Goal: Task Accomplishment & Management: Manage account settings

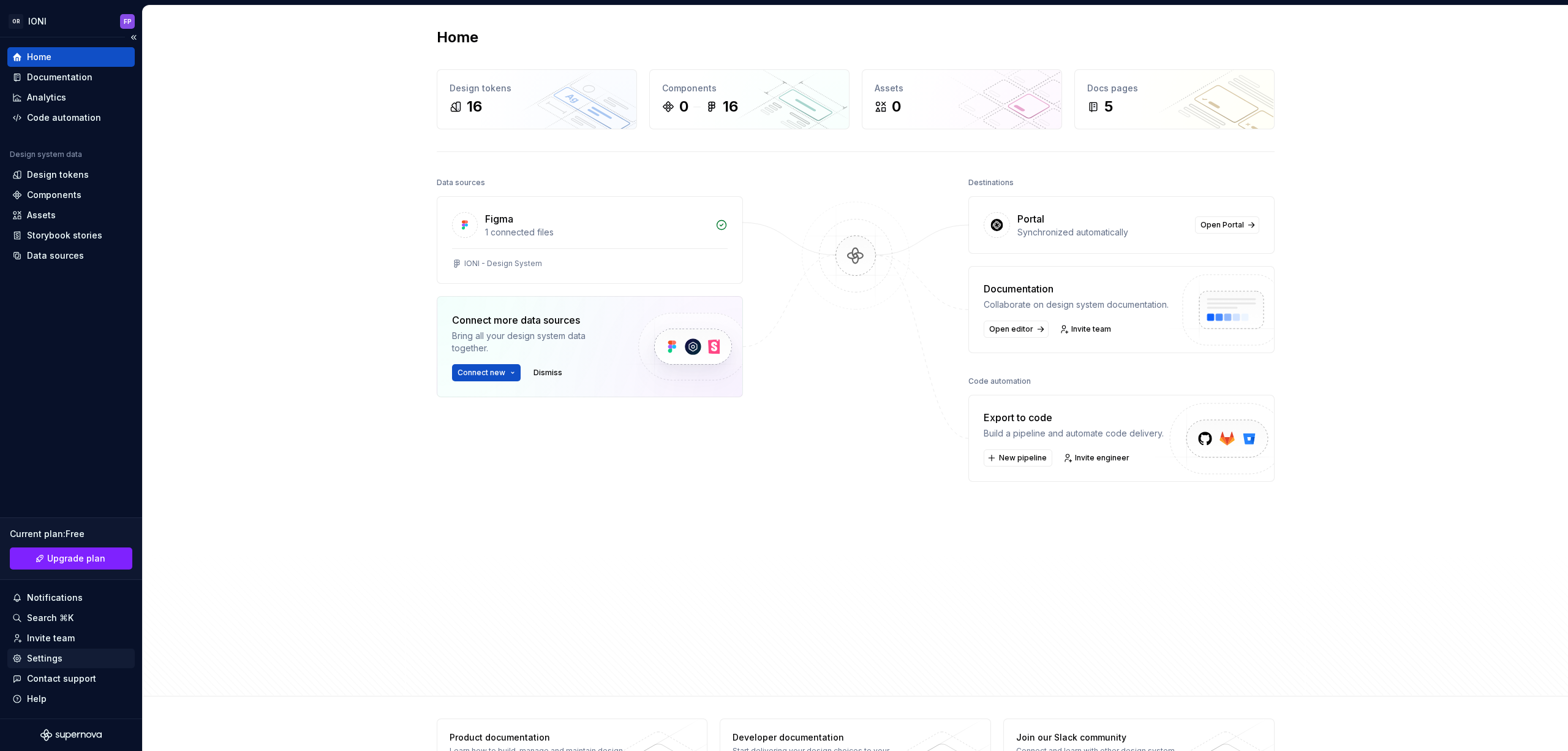
click at [43, 654] on div "Settings" at bounding box center [45, 658] width 35 height 12
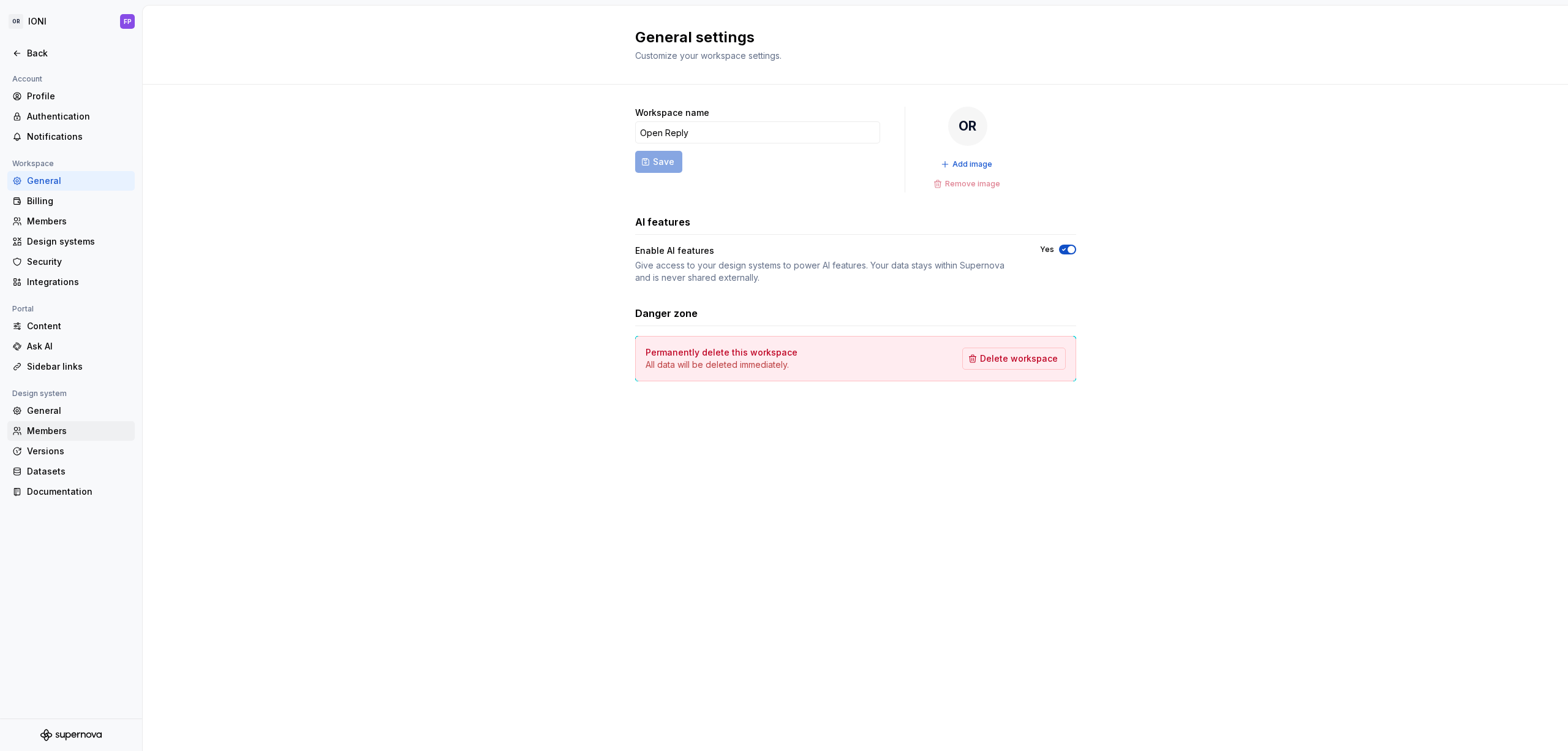
click at [53, 436] on div "Members" at bounding box center [78, 430] width 103 height 12
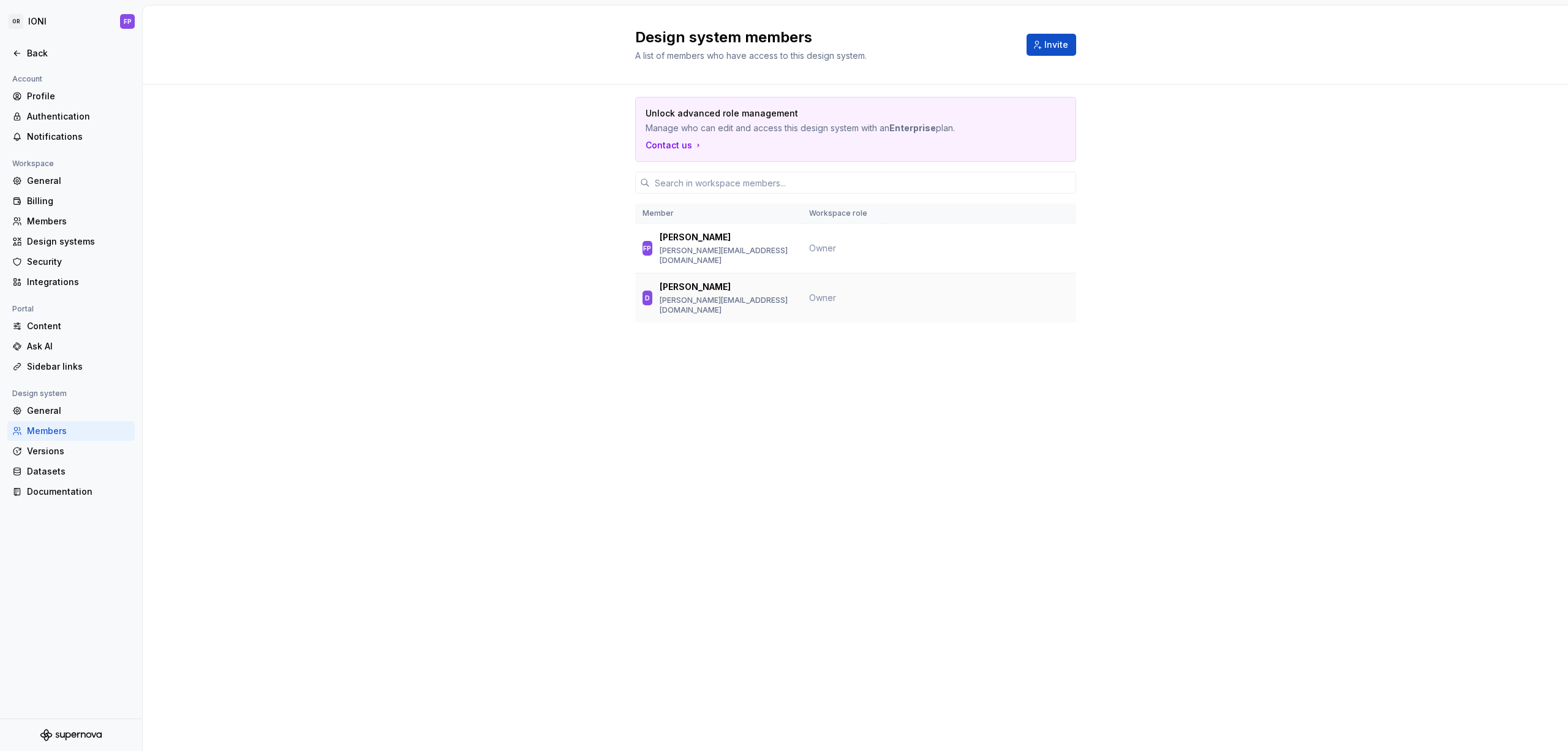
click at [672, 281] on p "[PERSON_NAME]" at bounding box center [695, 287] width 71 height 12
click at [653, 290] on div "D" at bounding box center [647, 298] width 10 height 15
click at [864, 314] on div "Unlock advanced role management Manage who can edit and access this design syst…" at bounding box center [856, 227] width 441 height 285
click at [57, 100] on div "Profile" at bounding box center [78, 96] width 103 height 12
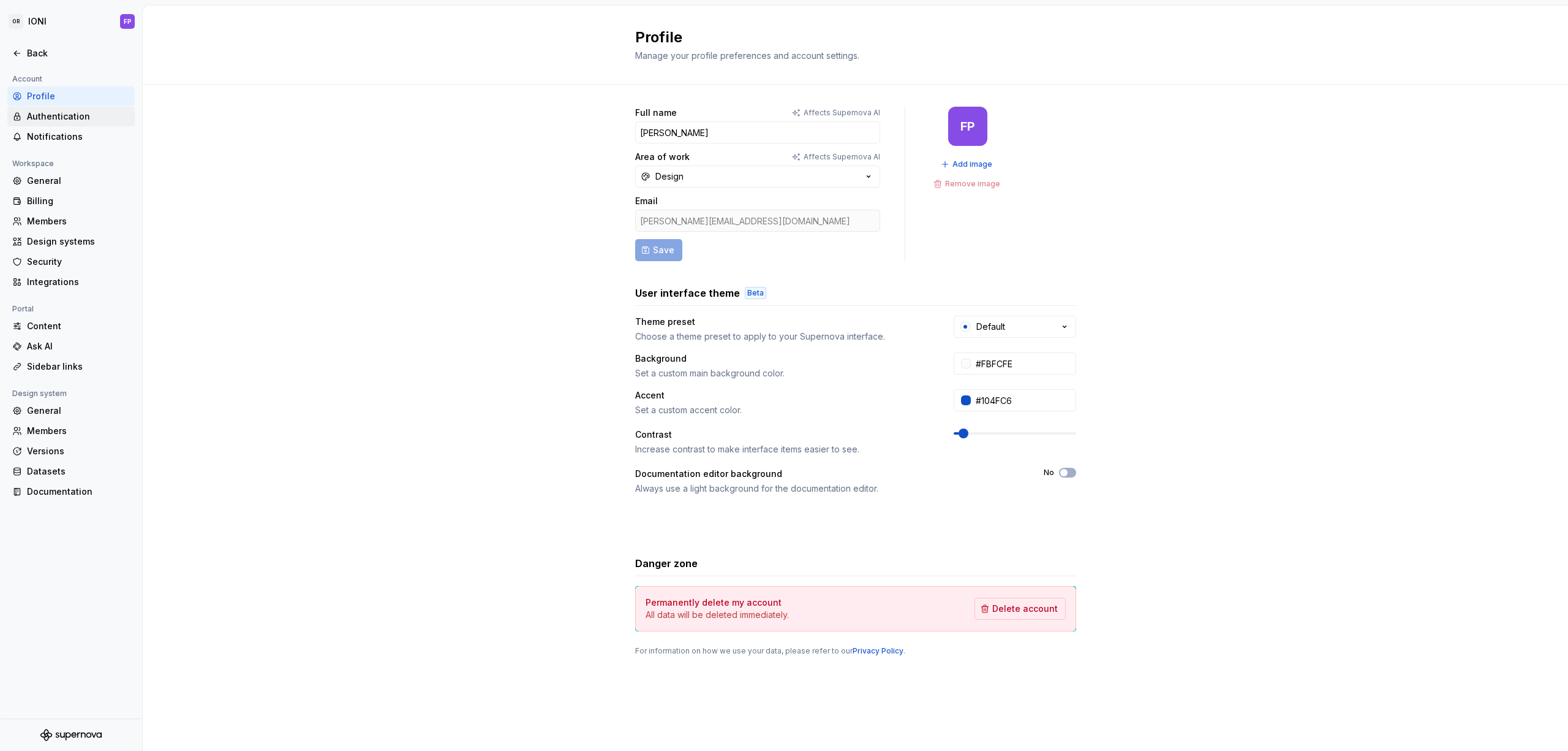
click at [53, 111] on div "Authentication" at bounding box center [78, 116] width 103 height 12
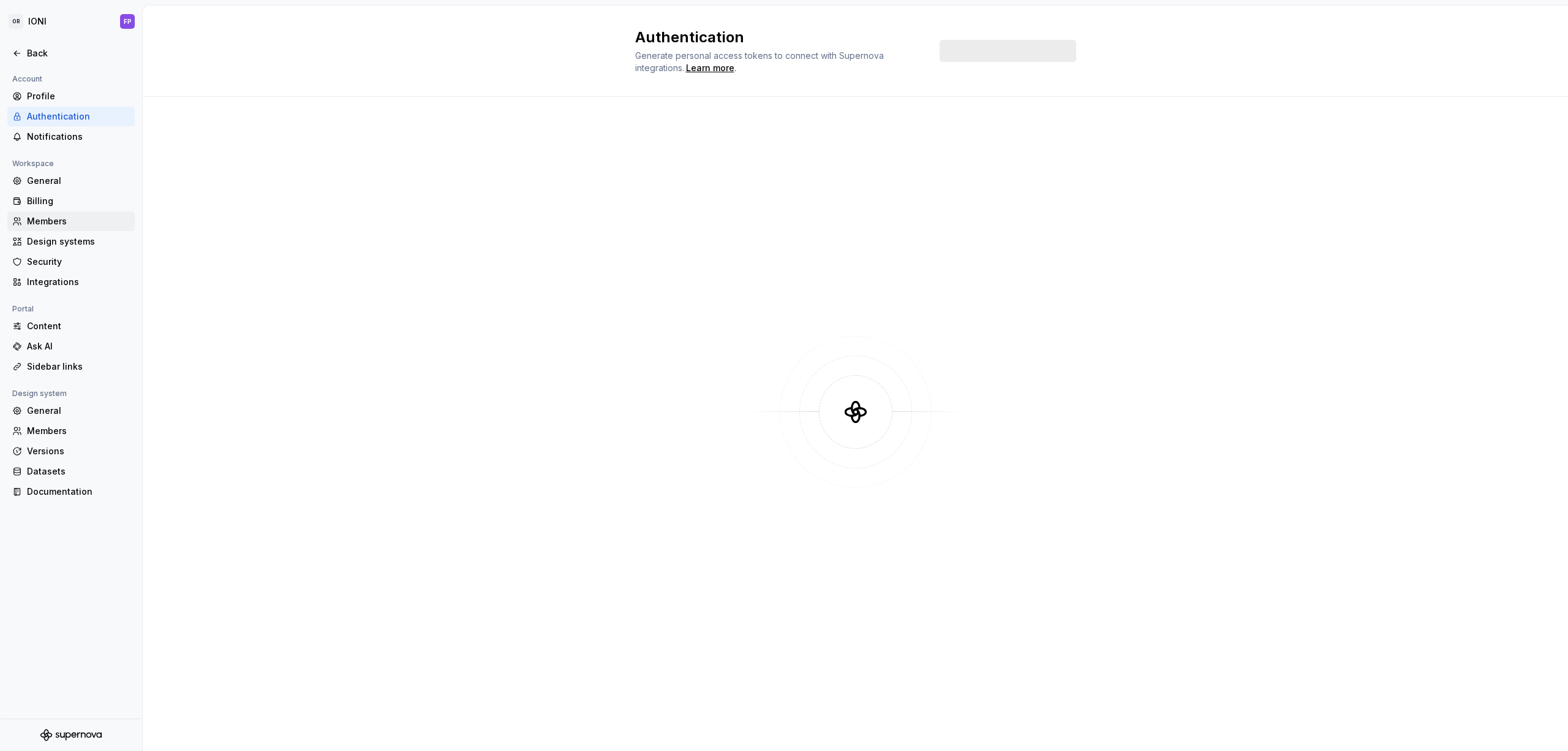
click at [40, 213] on div "Members" at bounding box center [71, 221] width 127 height 20
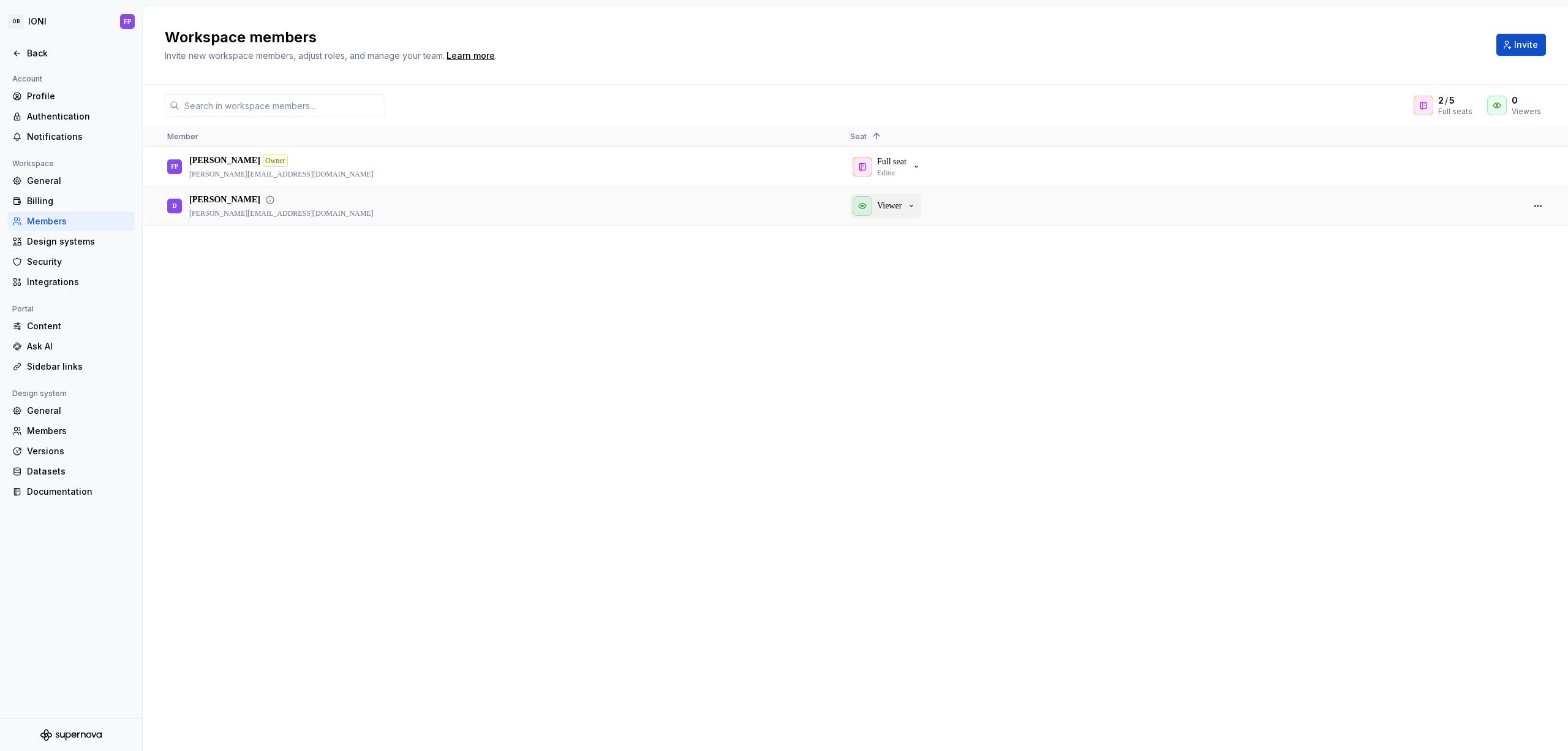
click at [906, 202] on div "Viewer" at bounding box center [884, 206] width 63 height 20
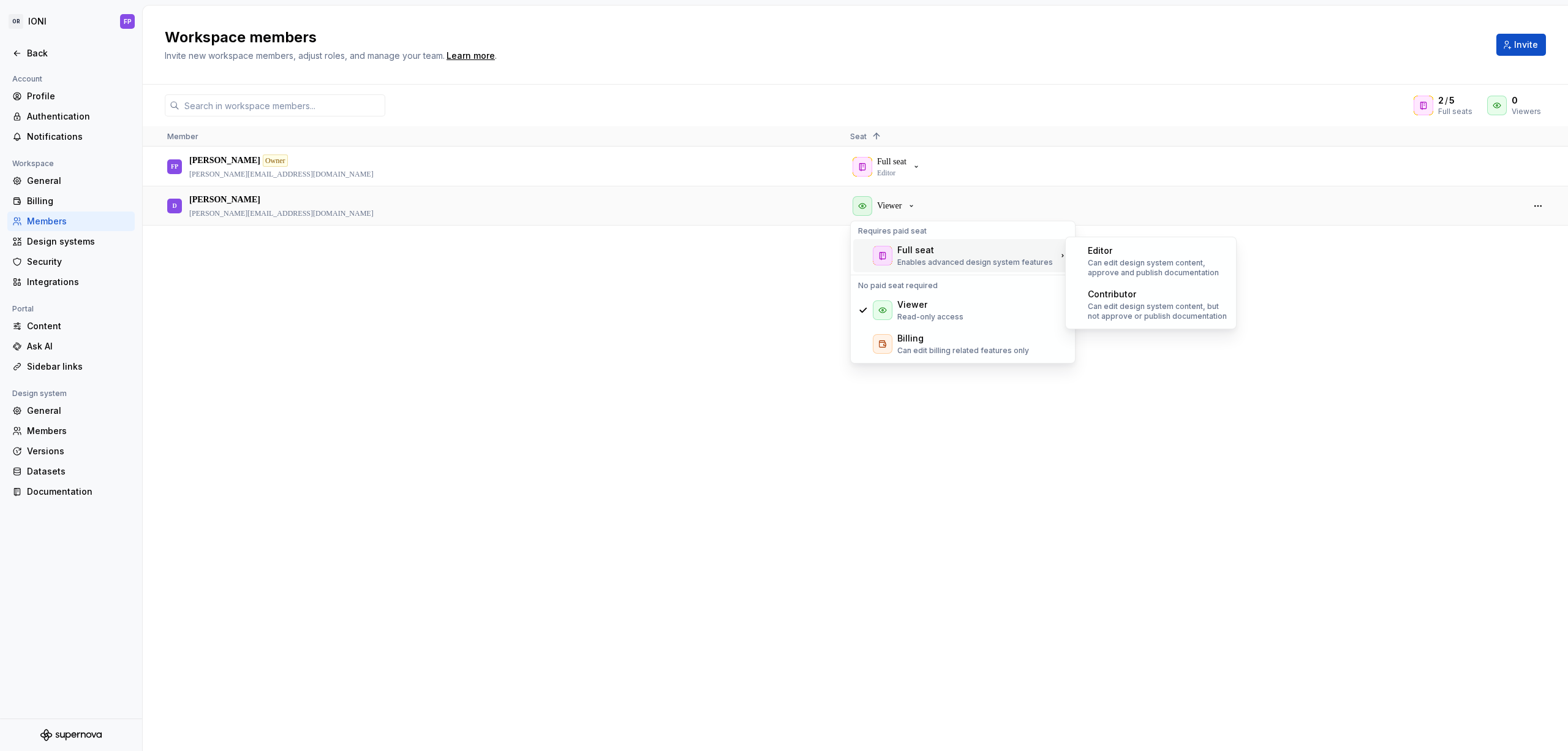
click at [897, 250] on div "Full seat Enables advanced design system features" at bounding box center [963, 256] width 219 height 34
click at [1135, 269] on p "Can edit design system content, approve and publish documentation" at bounding box center [1158, 267] width 140 height 20
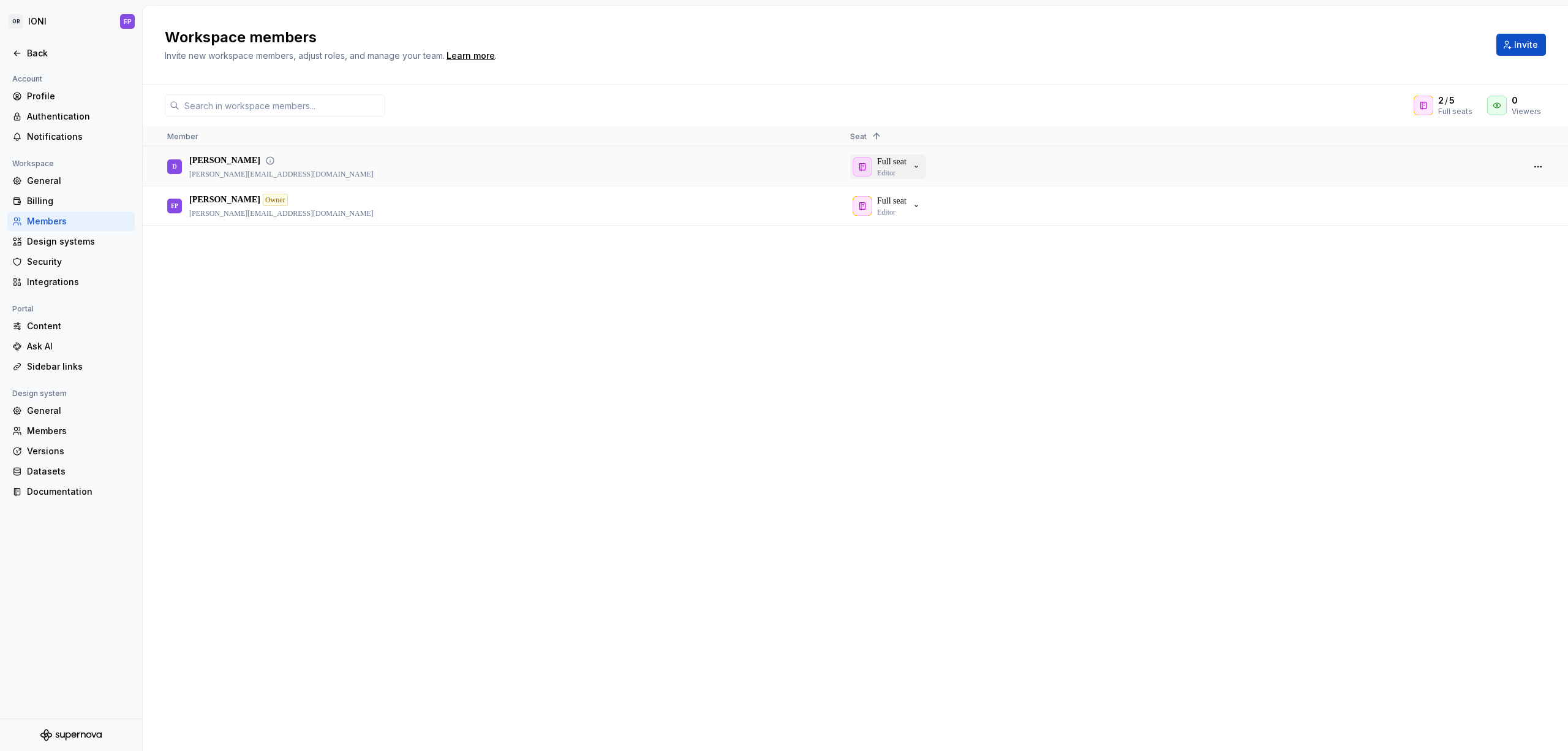
click at [919, 168] on icon "button" at bounding box center [916, 167] width 10 height 10
click at [663, 288] on div "FP [PERSON_NAME] Owner [PERSON_NAME][EMAIL_ADDRESS][DOMAIN_NAME] Full seat Edit…" at bounding box center [855, 449] width 1425 height 603
click at [920, 165] on icon "button" at bounding box center [916, 167] width 10 height 10
click at [73, 255] on div "Security" at bounding box center [71, 262] width 127 height 20
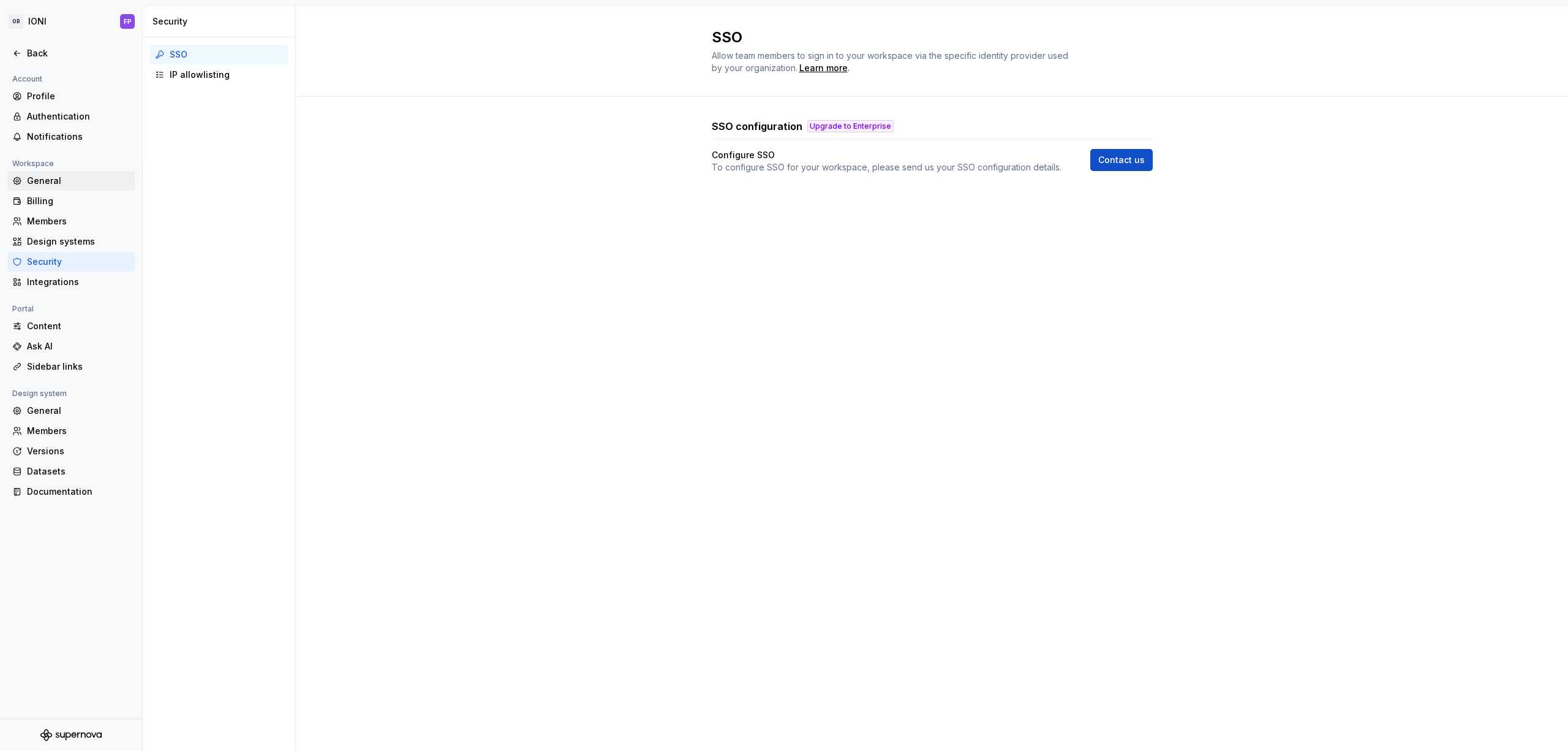
click at [62, 183] on div "General" at bounding box center [78, 181] width 103 height 12
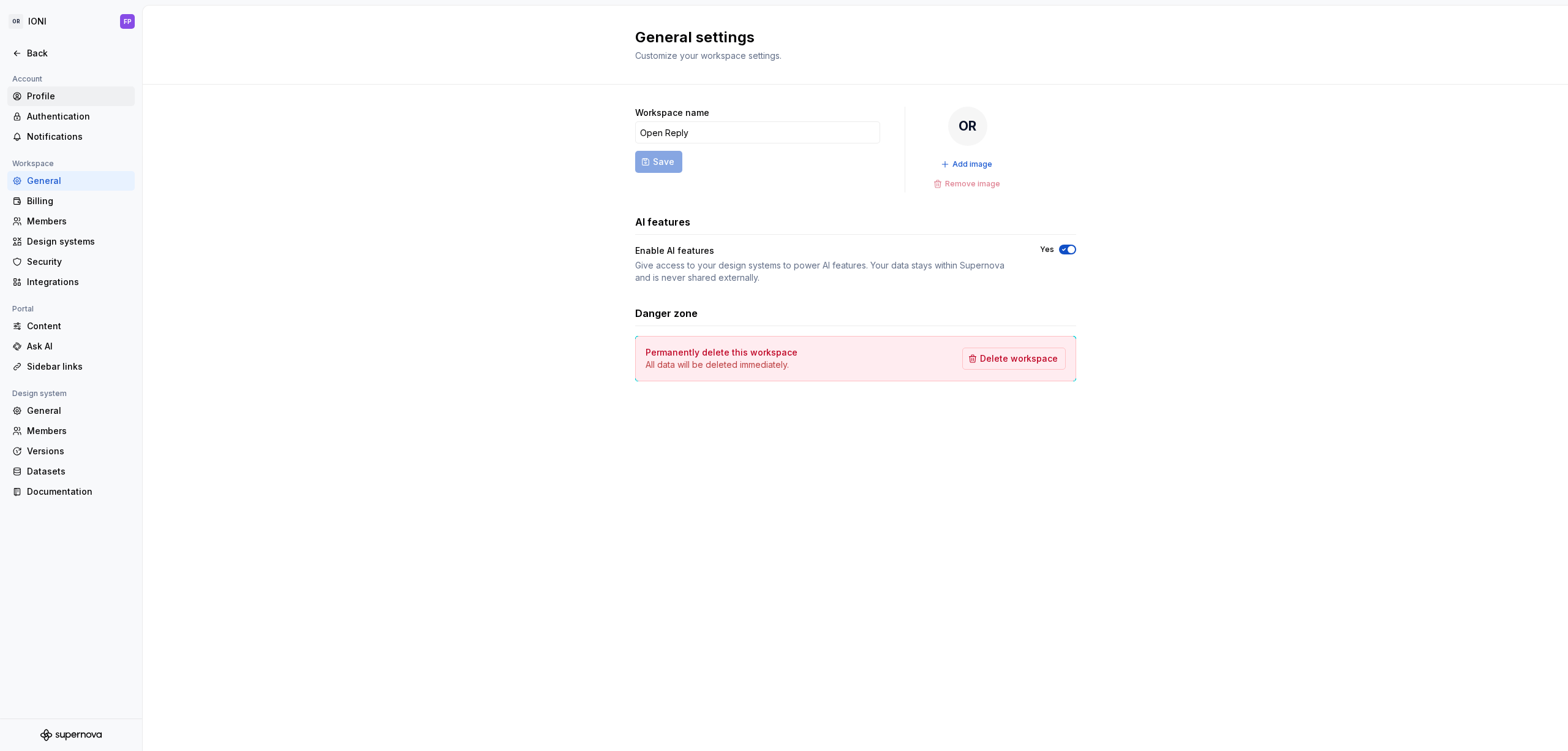
click at [55, 90] on div "Profile" at bounding box center [78, 96] width 103 height 12
